Goal: Communication & Community: Answer question/provide support

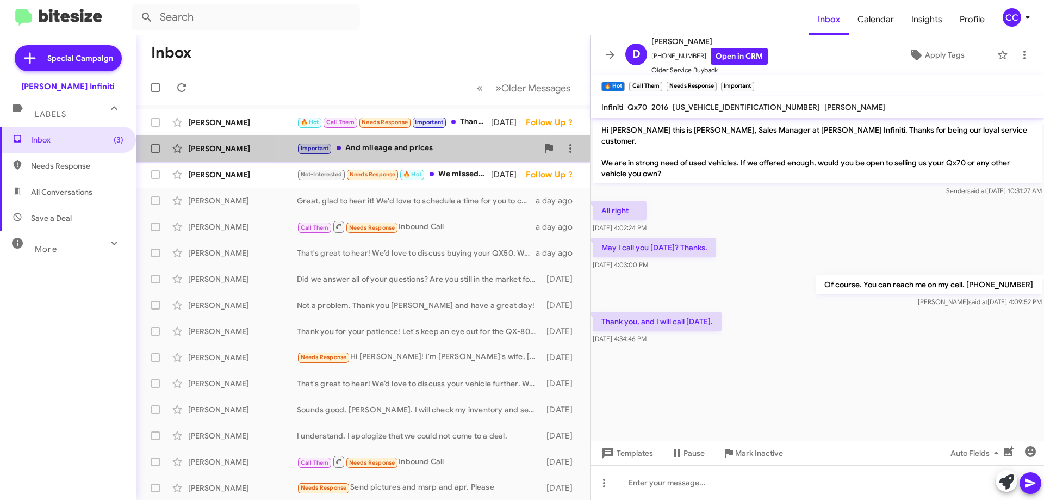
click at [368, 151] on div "Important And mileage and prices" at bounding box center [417, 148] width 241 height 13
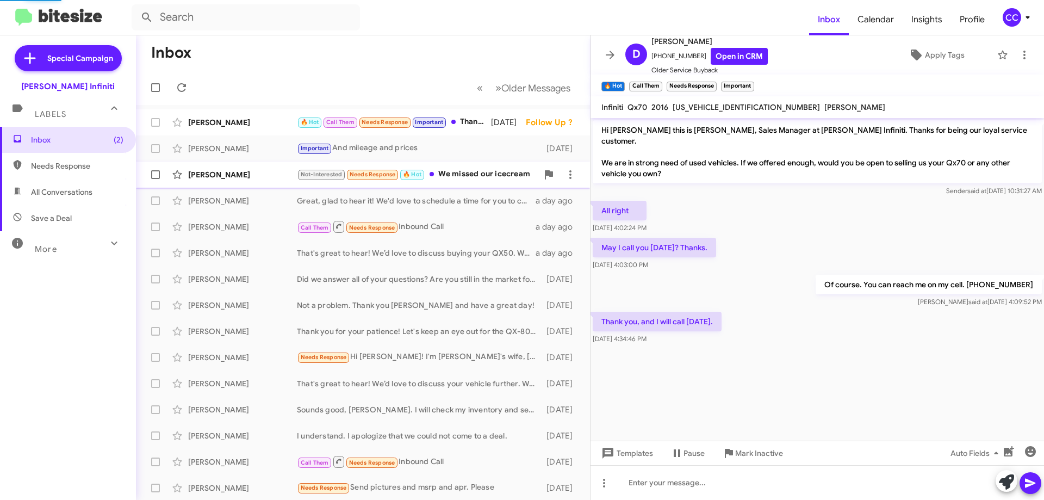
scroll to position [581, 0]
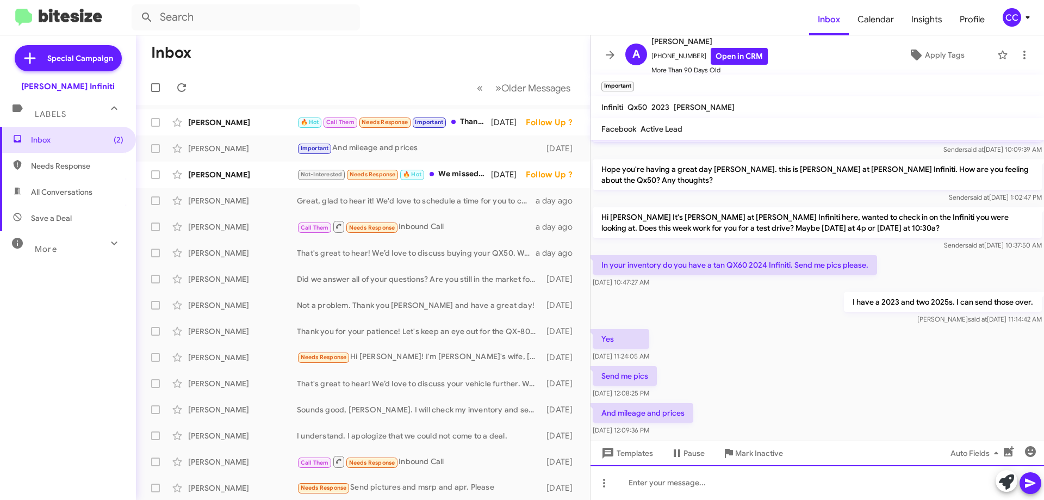
click at [663, 486] on div at bounding box center [816, 482] width 453 height 35
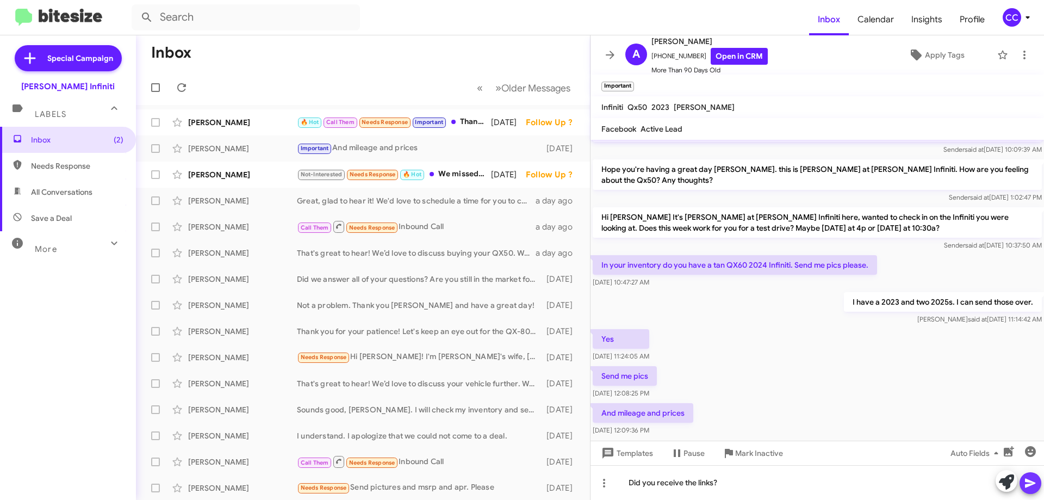
click at [1028, 477] on icon at bounding box center [1030, 482] width 13 height 13
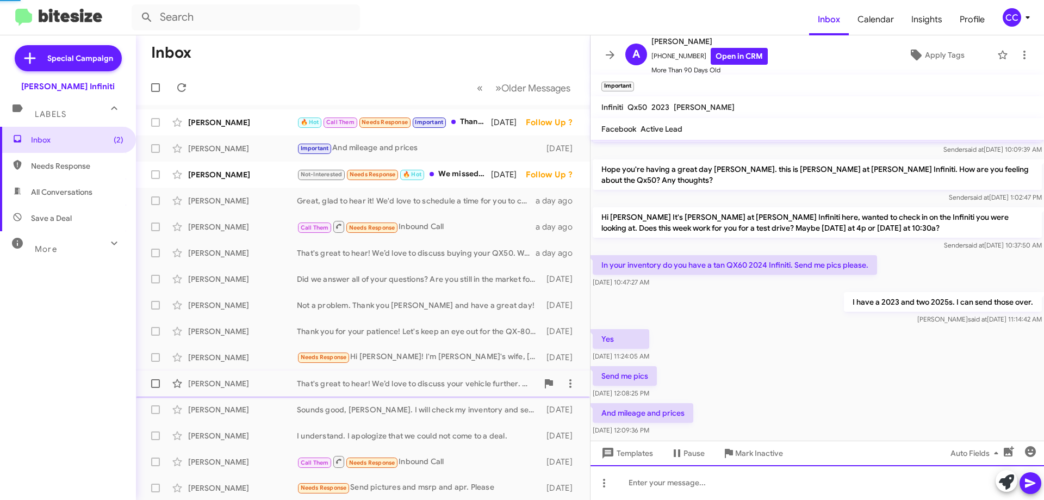
scroll to position [0, 0]
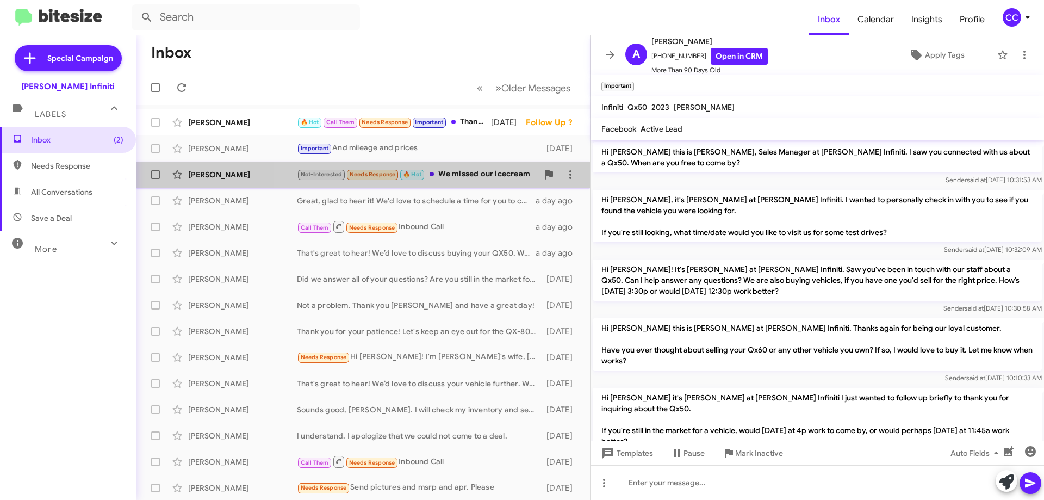
click at [464, 167] on div "[PERSON_NAME] Not-Interested Needs Response 🔥 Hot We missed our icecream [DATE]…" at bounding box center [363, 175] width 436 height 22
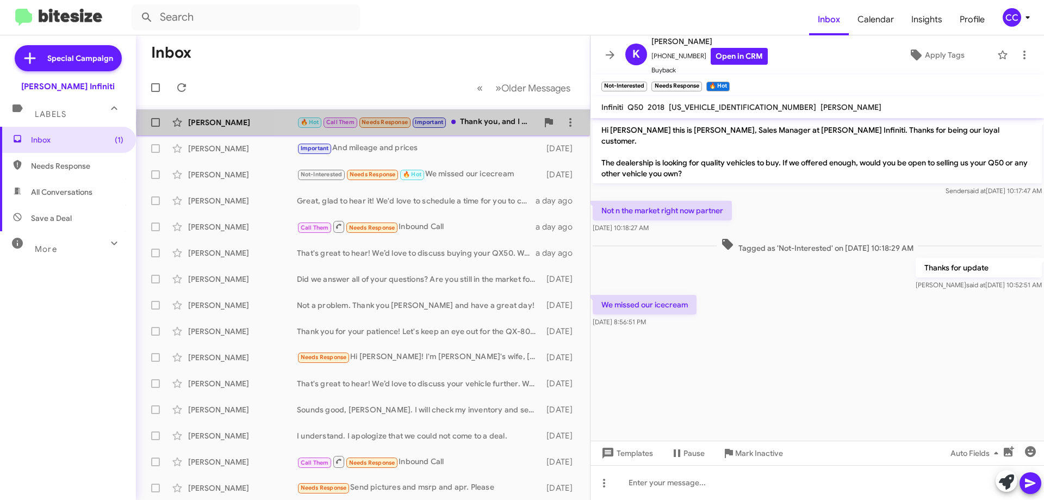
click at [473, 122] on div "🔥 Hot Call Them Needs Response Important Thank you, and I will call [DATE]." at bounding box center [417, 122] width 241 height 13
